Goal: Information Seeking & Learning: Stay updated

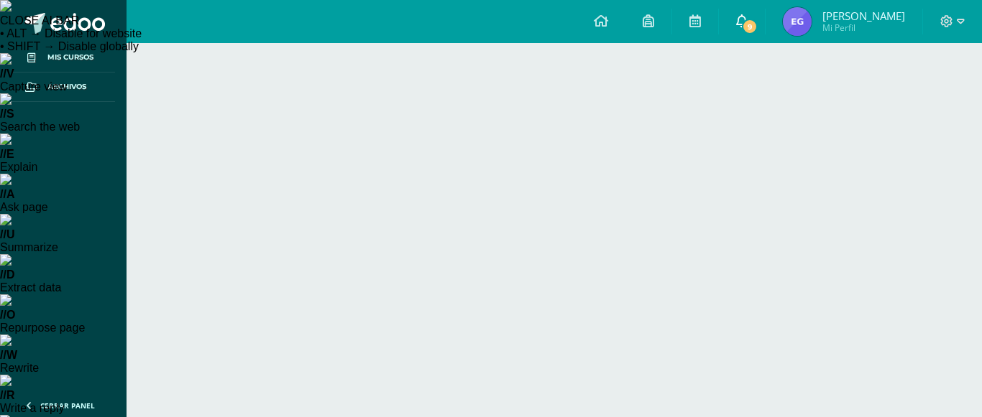
click at [747, 24] on span "9" at bounding box center [750, 27] width 16 height 16
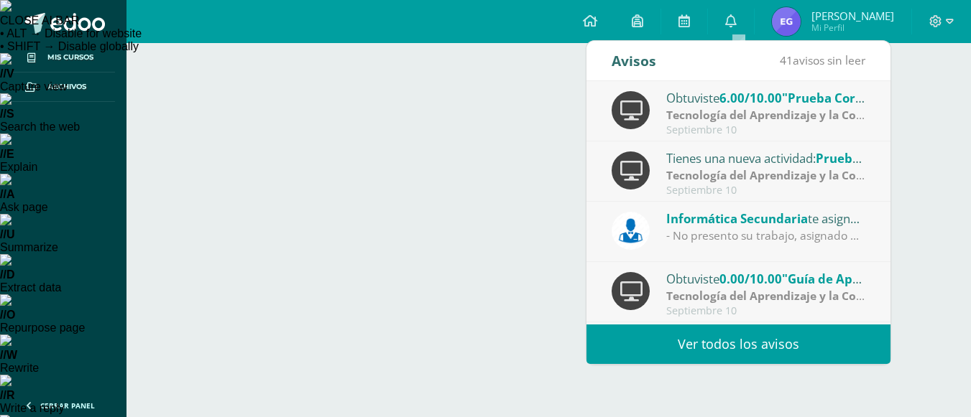
click at [839, 118] on strong "Tecnología del Aprendizaje y la Comunicación (TIC)" at bounding box center [807, 115] width 282 height 16
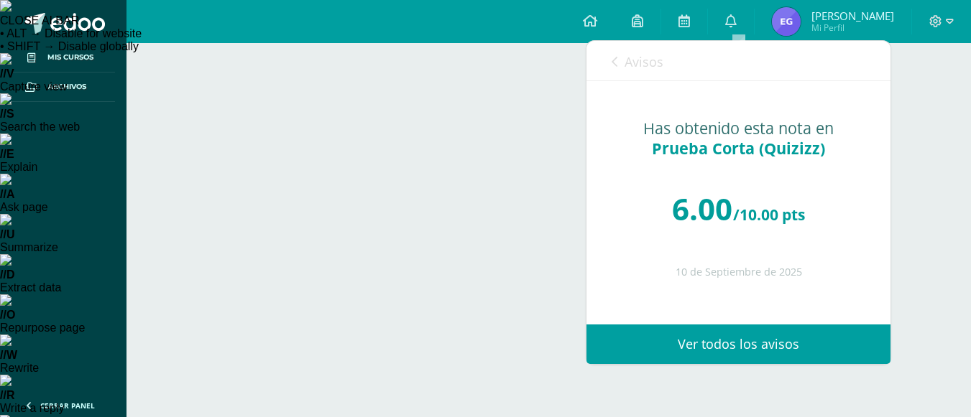
click at [604, 67] on div "Avisos 40 avisos sin leer Avisos" at bounding box center [738, 61] width 304 height 40
click at [614, 65] on icon at bounding box center [614, 61] width 6 height 11
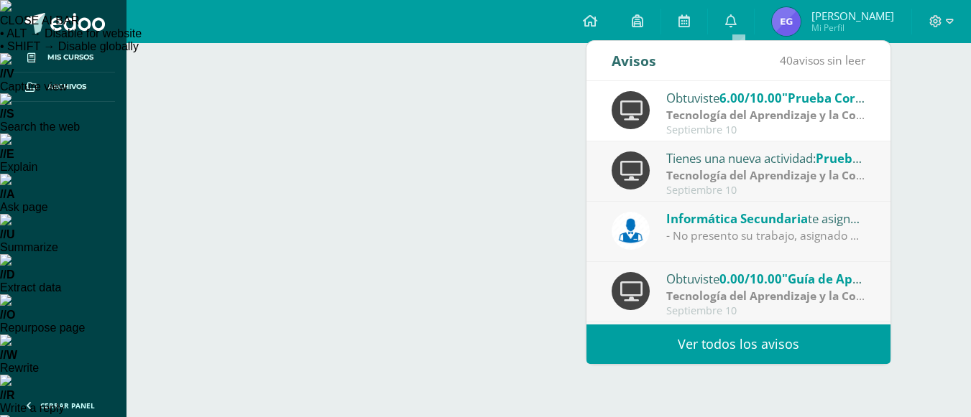
click at [731, 113] on strong "Tecnología del Aprendizaje y la Comunicación (TIC)" at bounding box center [807, 115] width 282 height 16
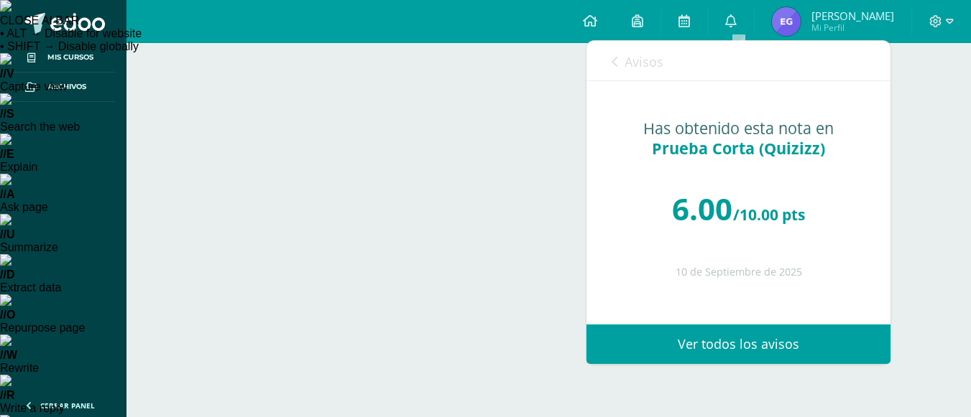
click at [624, 63] on span "Avisos" at bounding box center [643, 61] width 39 height 17
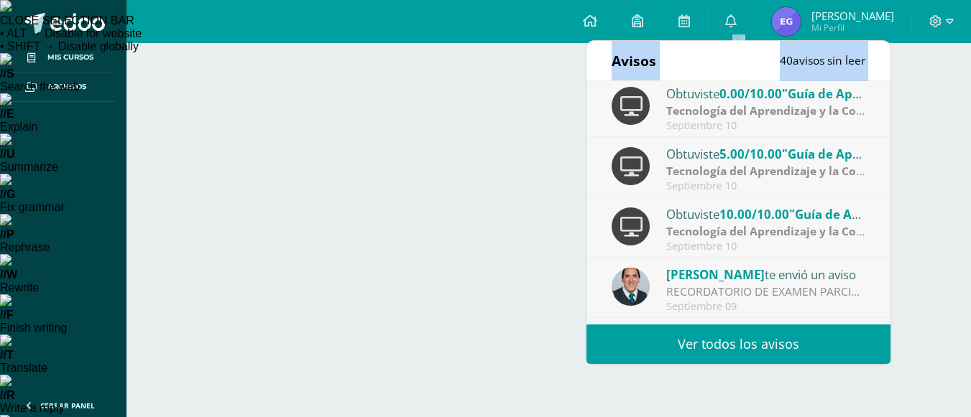
scroll to position [239, 0]
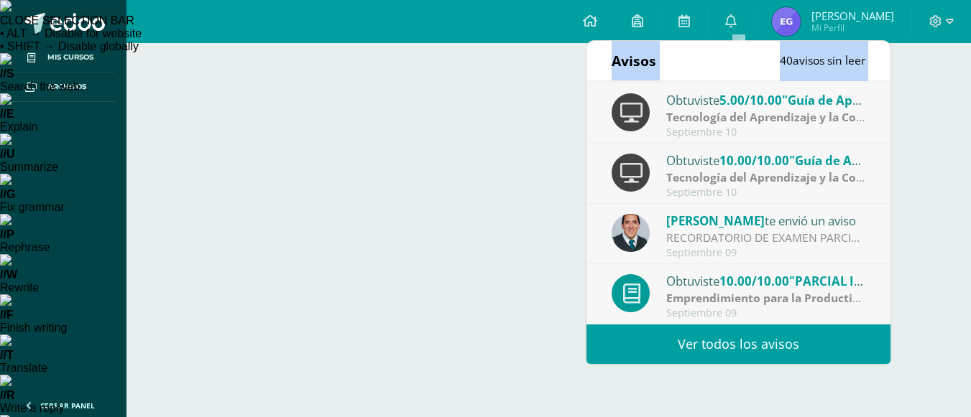
drag, startPoint x: 880, startPoint y: 160, endPoint x: 910, endPoint y: 323, distance: 166.0
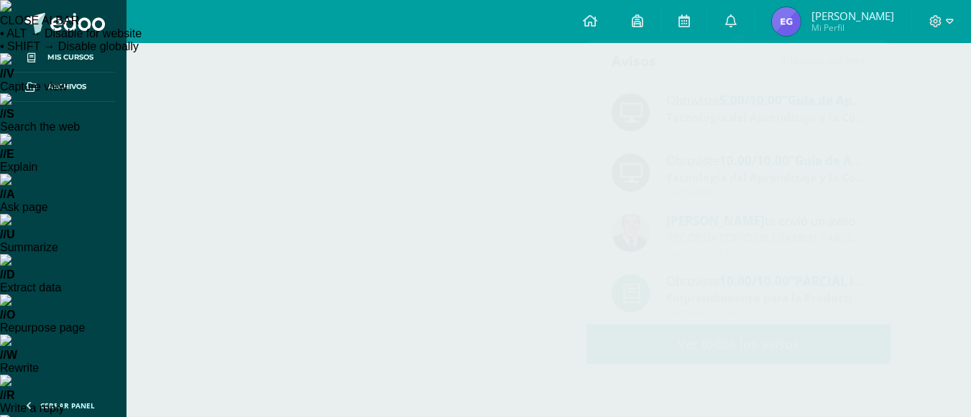
click at [721, 32] on link "0" at bounding box center [731, 21] width 46 height 43
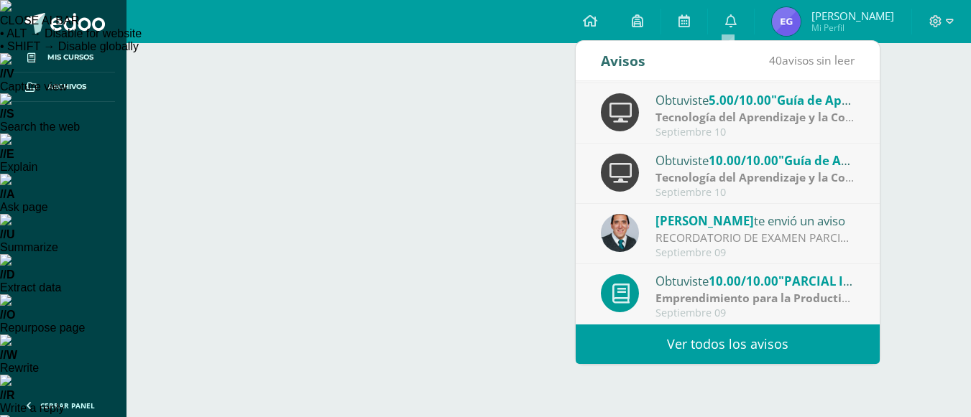
click at [703, 231] on div "RECORDATORIO DE EXAMEN PARCIAL [DATE]: Buenas tardes Queridos estudiantes de II…" at bounding box center [755, 238] width 200 height 17
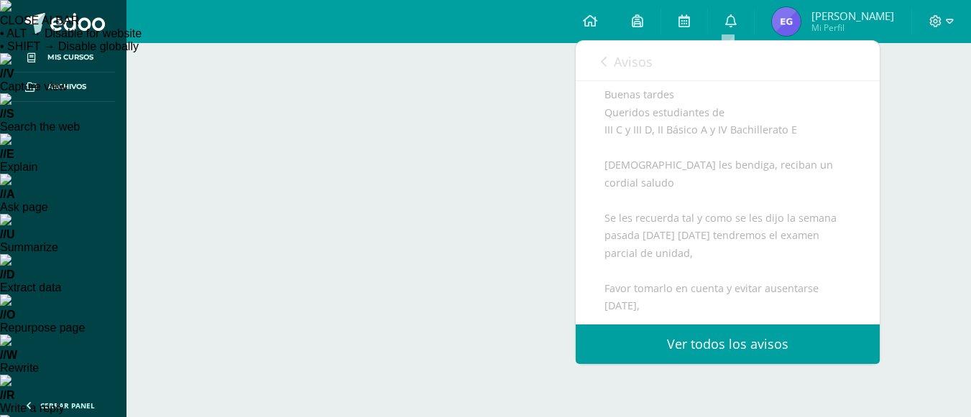
scroll to position [137, 0]
